Goal: Transaction & Acquisition: Obtain resource

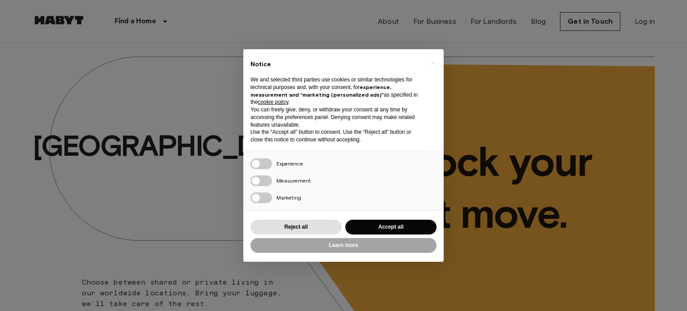
click at [479, 103] on div "× Notice We and selected third parties use cookies or similar technologies for …" at bounding box center [343, 155] width 687 height 311
click at [315, 232] on button "Reject all" at bounding box center [295, 227] width 91 height 15
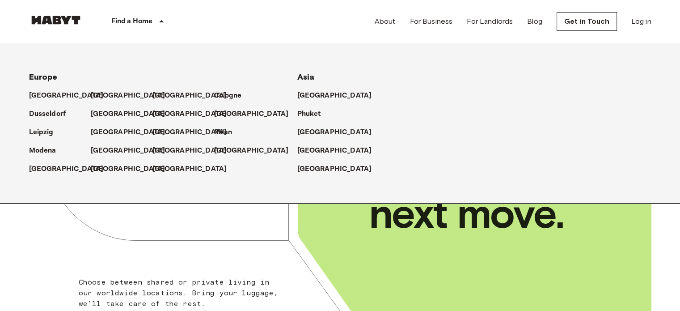
click at [147, 20] on p "Find a Home" at bounding box center [132, 21] width 42 height 11
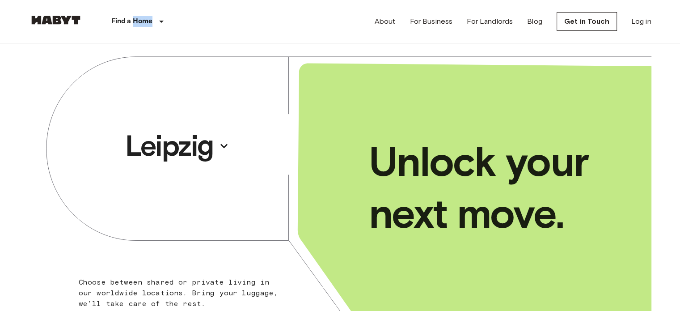
click at [148, 20] on p "Find a Home" at bounding box center [132, 21] width 42 height 11
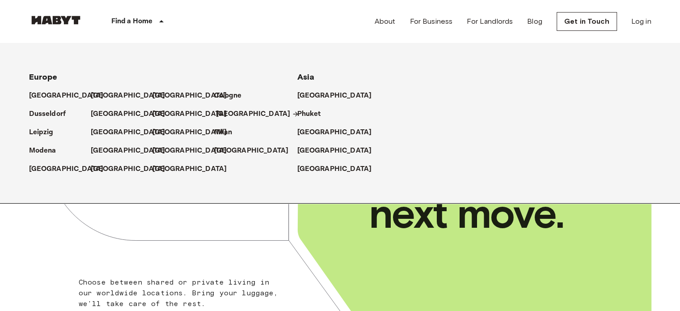
click at [228, 112] on p "[GEOGRAPHIC_DATA]" at bounding box center [253, 114] width 75 height 11
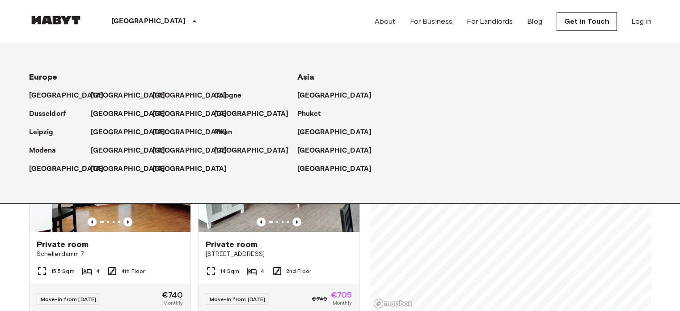
click at [189, 23] on icon at bounding box center [194, 21] width 11 height 11
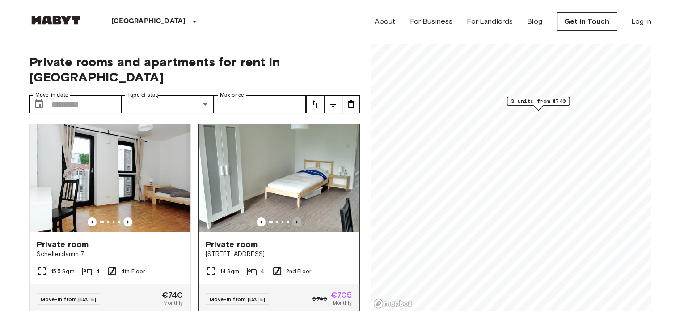
click at [293, 217] on icon "Previous image" at bounding box center [297, 221] width 9 height 9
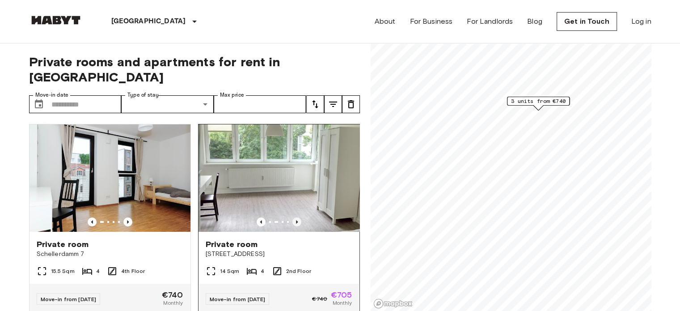
click at [294, 217] on icon "Previous image" at bounding box center [297, 221] width 9 height 9
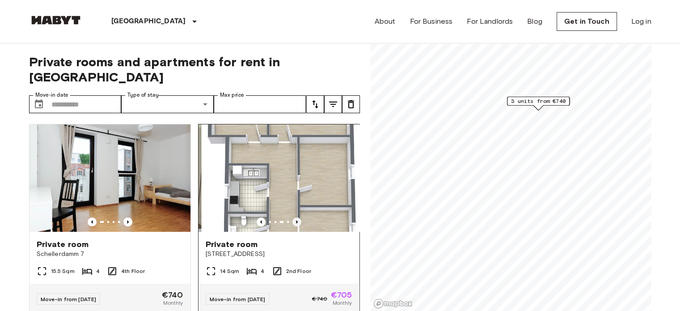
click at [294, 217] on icon "Previous image" at bounding box center [297, 221] width 9 height 9
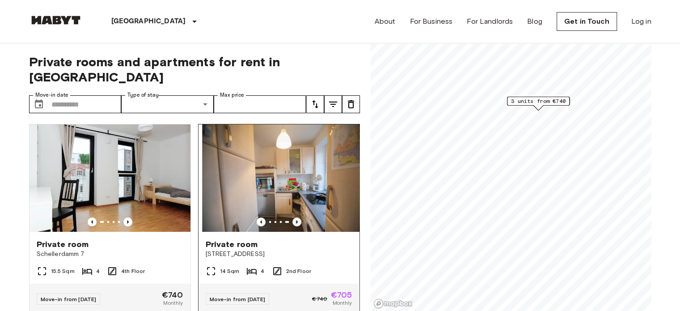
click at [294, 217] on icon "Previous image" at bounding box center [297, 221] width 9 height 9
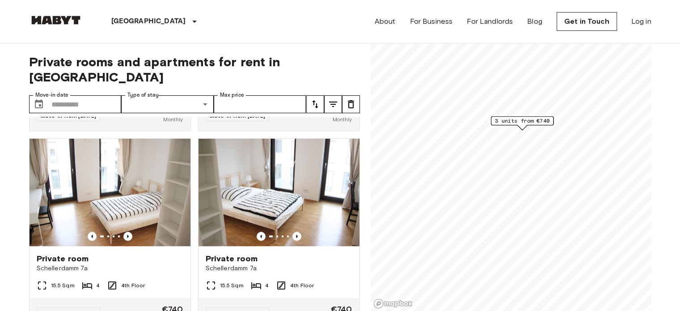
scroll to position [775, 0]
